Goal: Book appointment/travel/reservation

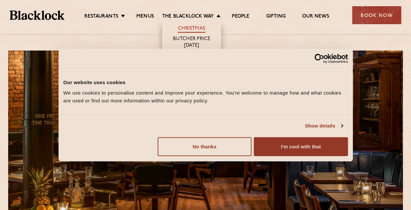
click at [195, 26] on link "Christmas" at bounding box center [191, 28] width 27 height 7
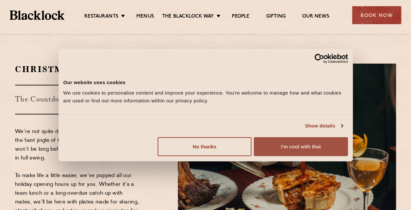
click at [264, 150] on button "I'm cool with that" at bounding box center [301, 146] width 94 height 19
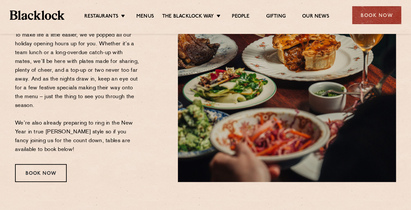
scroll to position [141, 0]
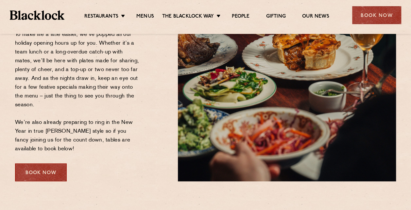
click at [37, 164] on div "Book Now" at bounding box center [41, 173] width 52 height 18
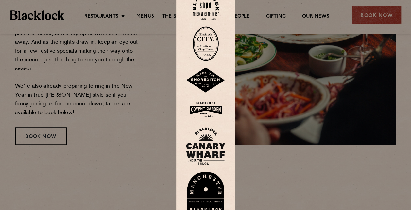
scroll to position [179, 0]
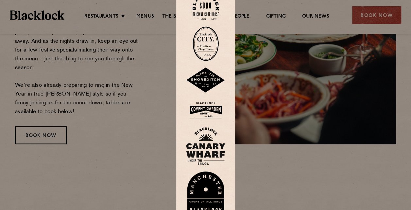
click at [212, 188] on img at bounding box center [205, 194] width 39 height 45
